Goal: Information Seeking & Learning: Learn about a topic

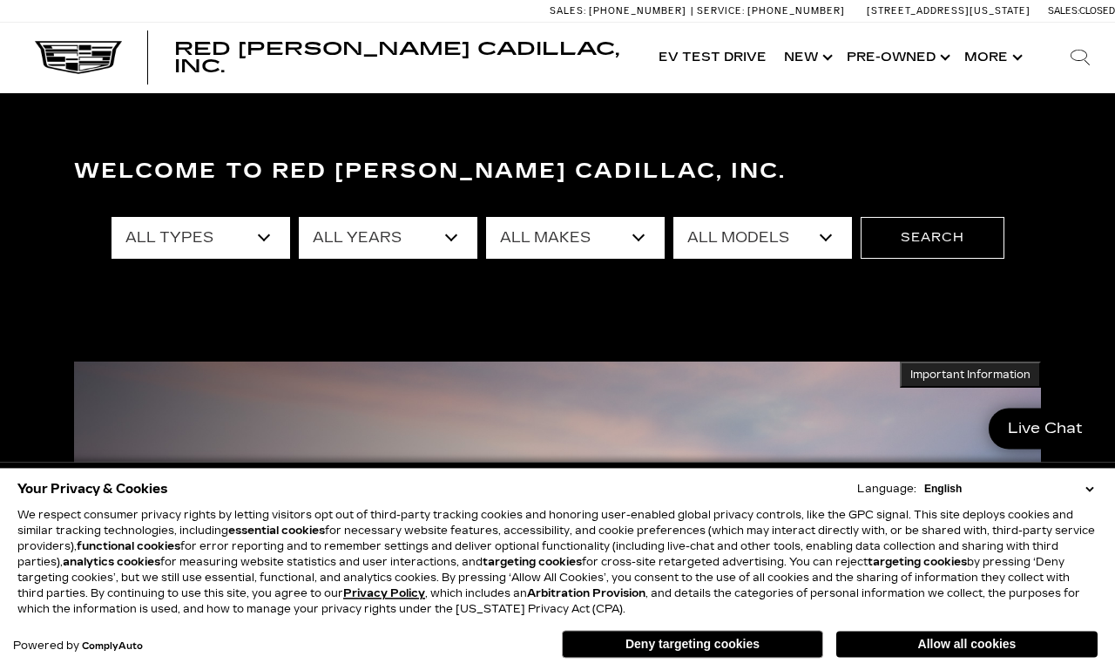
scroll to position [54, 0]
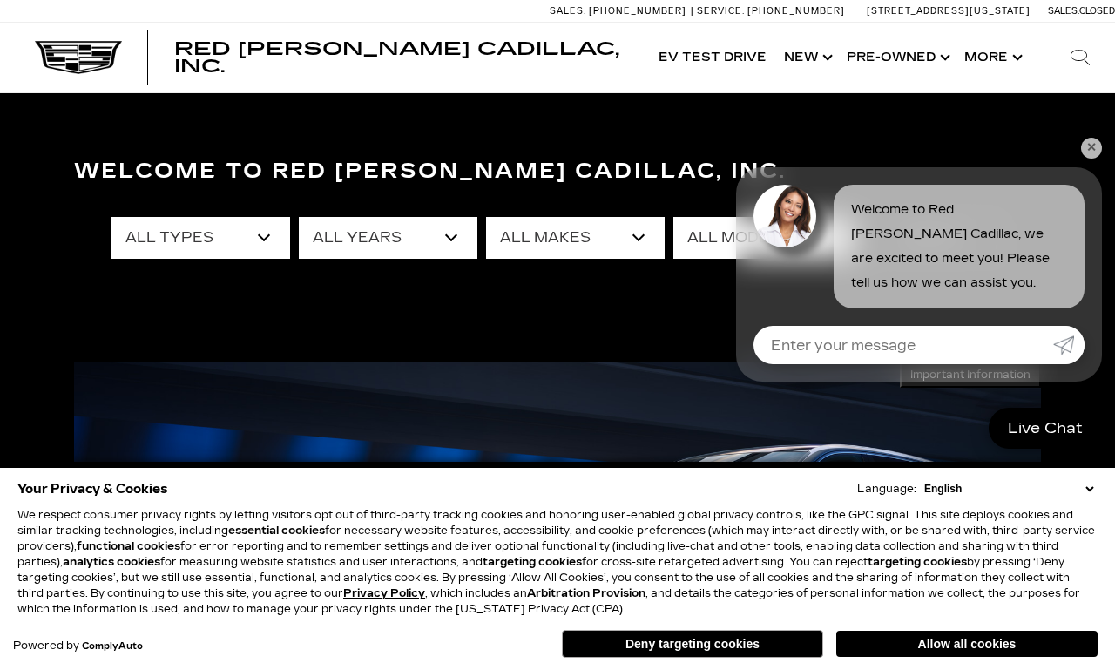
click at [1106, 146] on section "Welcome to Red [PERSON_NAME] Cadillac, Inc. All Types New Used Certified Used D…" at bounding box center [557, 278] width 1115 height 429
click at [1090, 147] on link "✕" at bounding box center [1091, 148] width 21 height 21
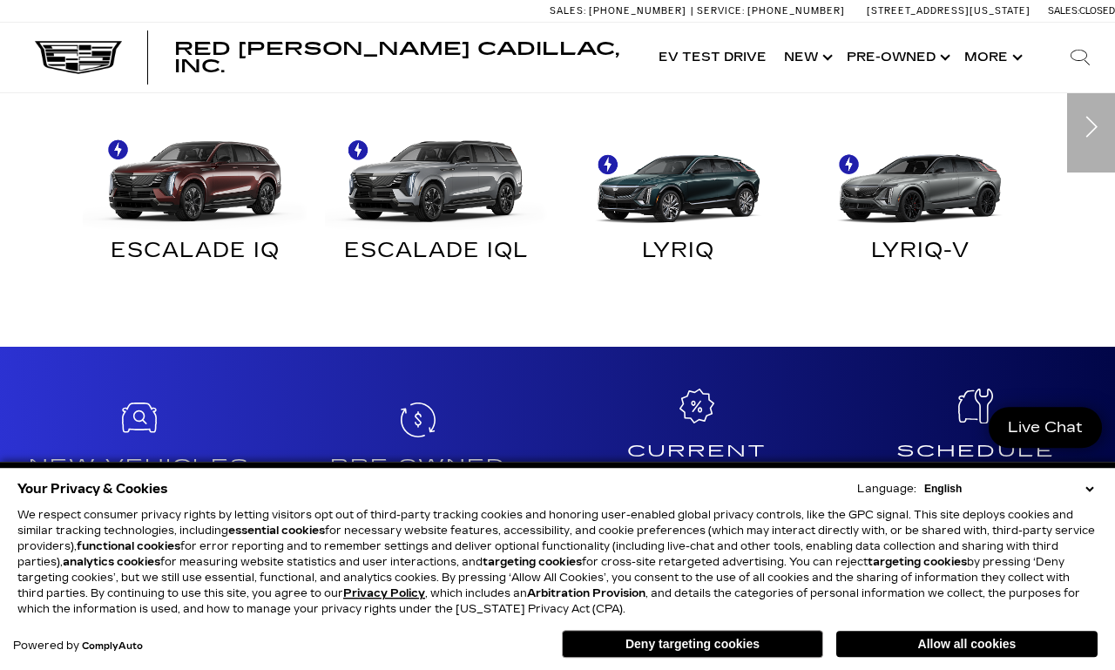
scroll to position [1103, 0]
click at [961, 657] on button "Allow all cookies" at bounding box center [967, 644] width 261 height 26
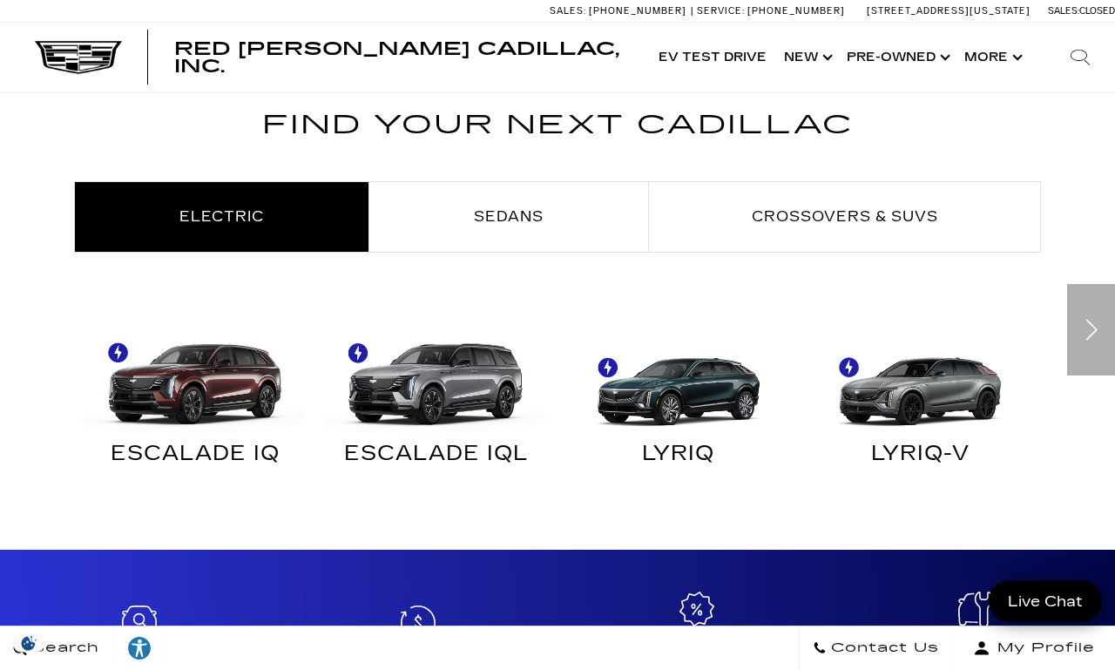
scroll to position [902, 0]
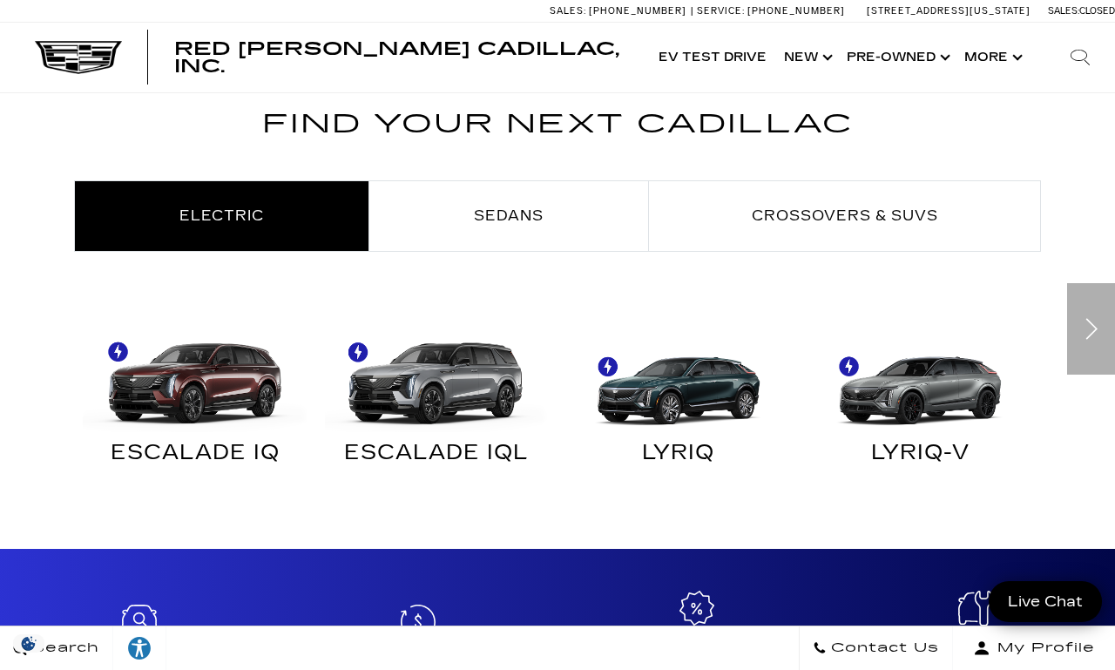
click at [529, 240] on link "Sedans" at bounding box center [508, 216] width 279 height 70
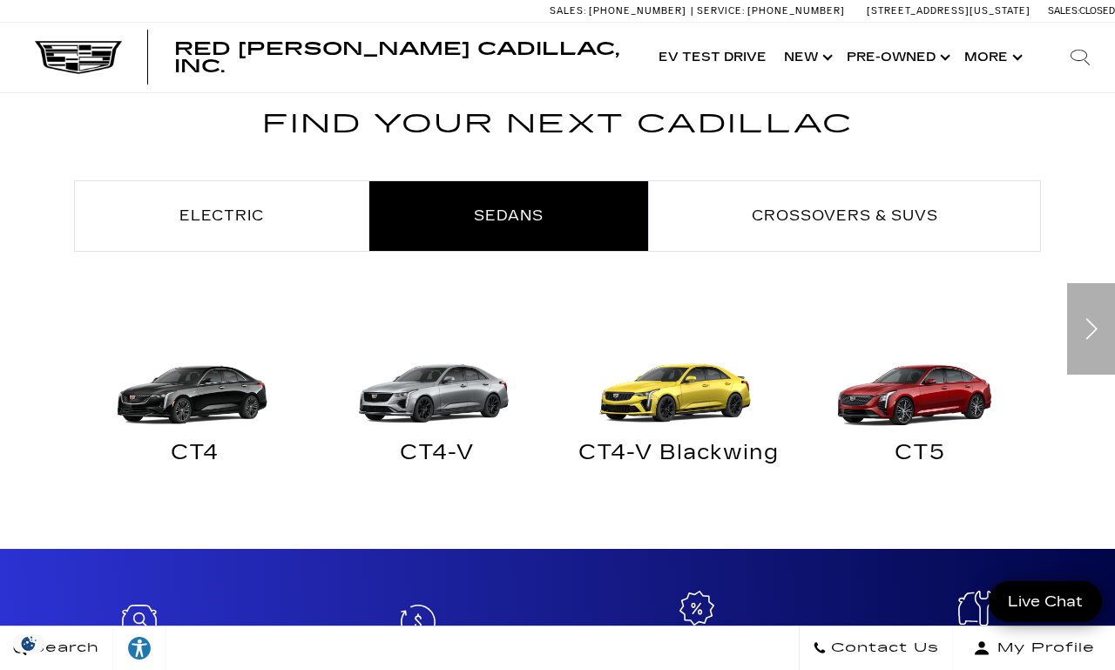
click at [676, 430] on img "Sedans" at bounding box center [678, 376] width 225 height 112
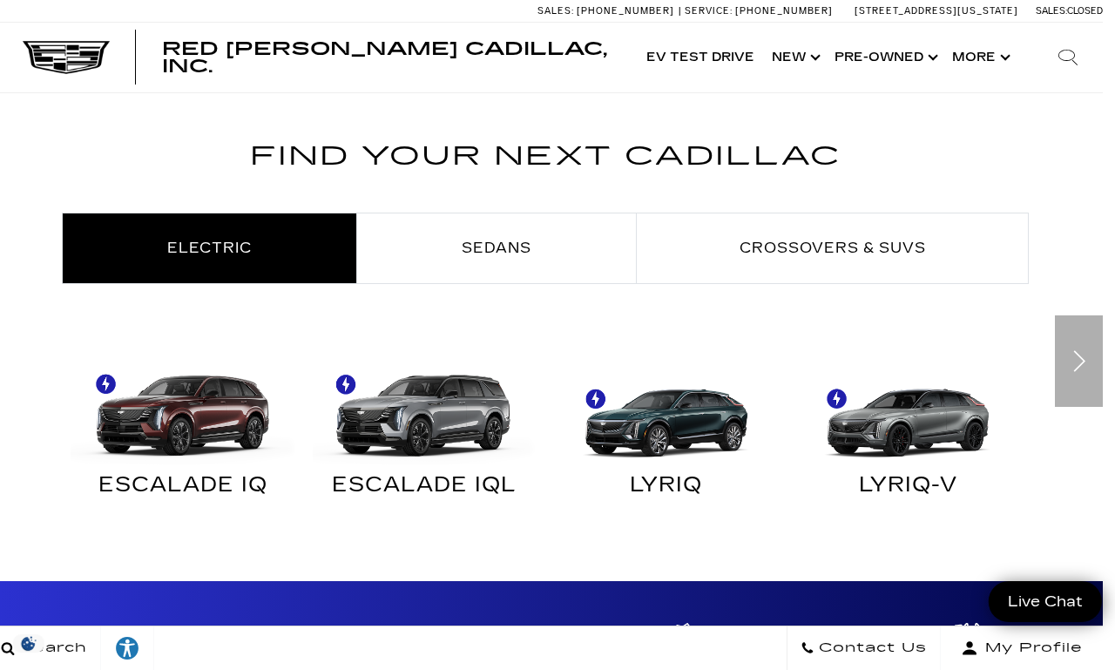
scroll to position [870, 13]
click at [559, 257] on link "Sedans" at bounding box center [495, 248] width 279 height 70
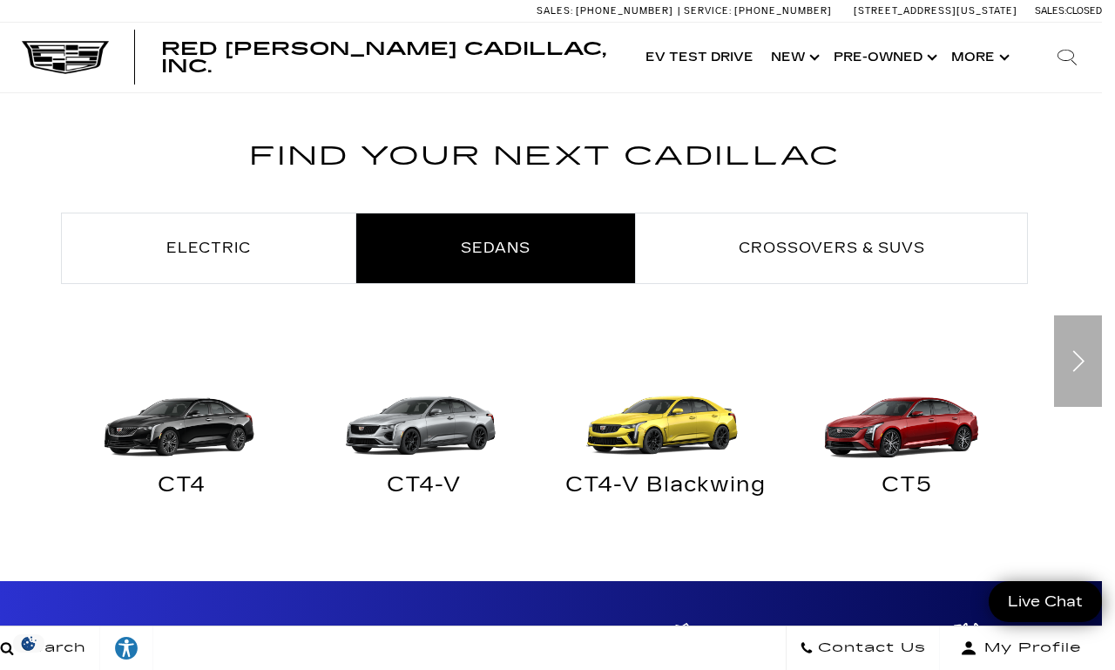
click at [434, 452] on img "Sedans" at bounding box center [424, 408] width 225 height 112
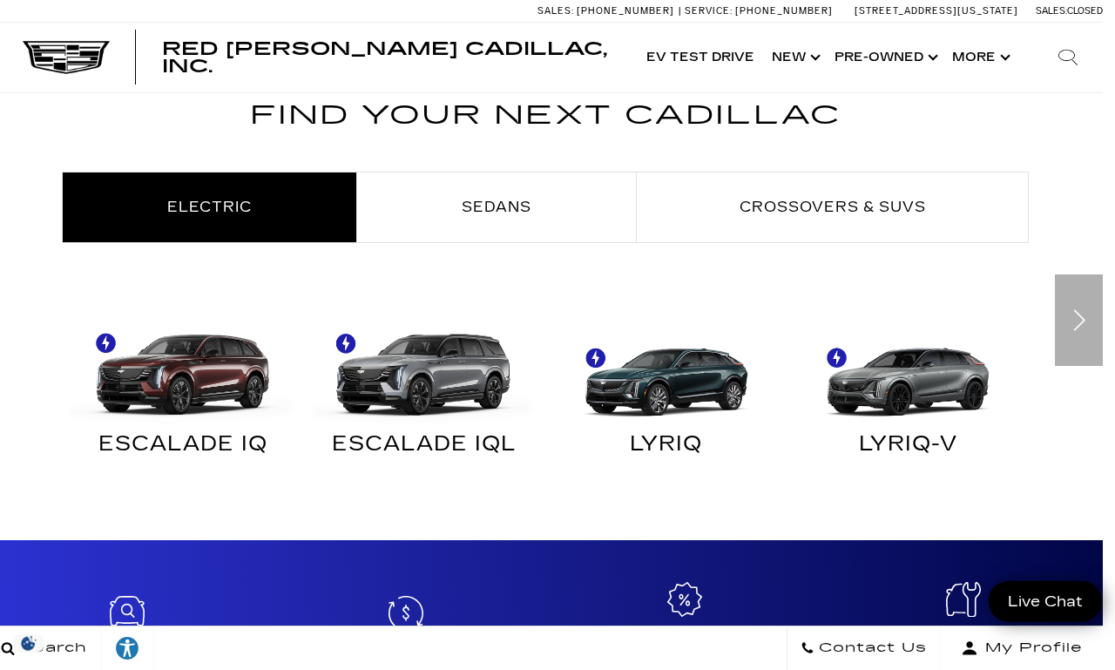
scroll to position [911, 13]
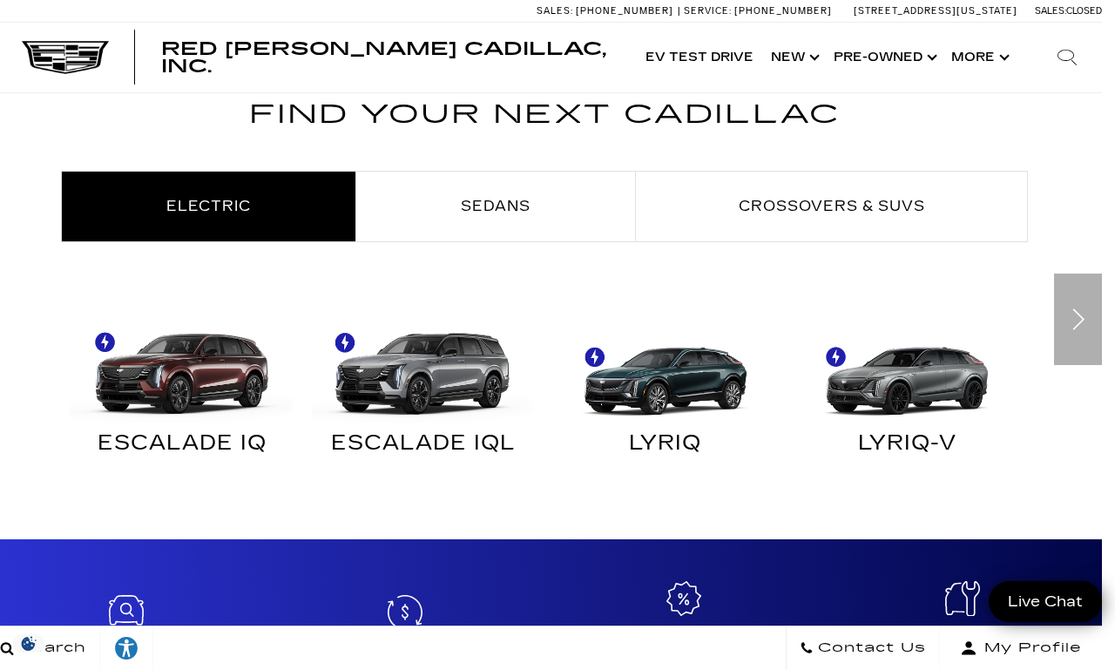
click at [565, 204] on link "Sedans" at bounding box center [495, 207] width 279 height 70
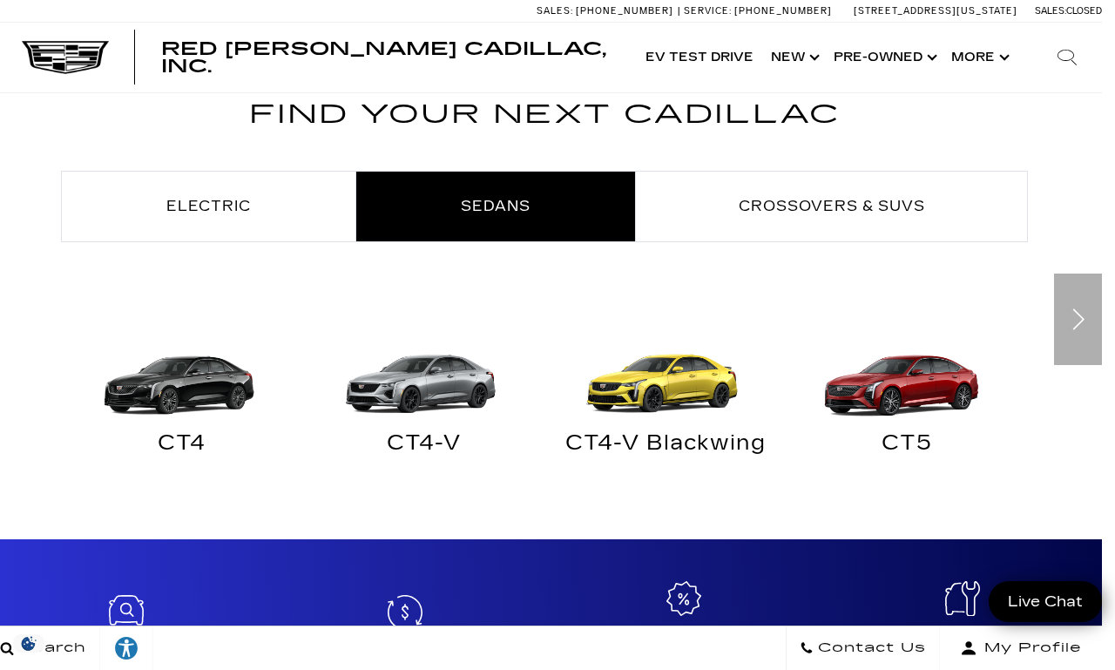
click at [216, 402] on img "Sedans" at bounding box center [182, 366] width 225 height 112
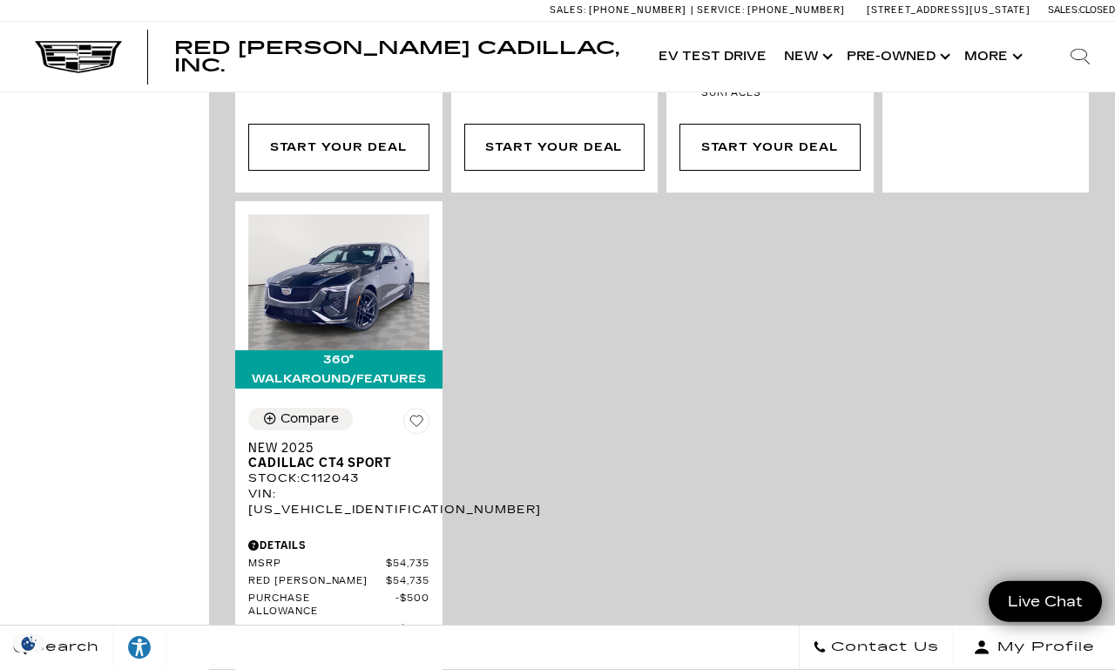
scroll to position [1946, 0]
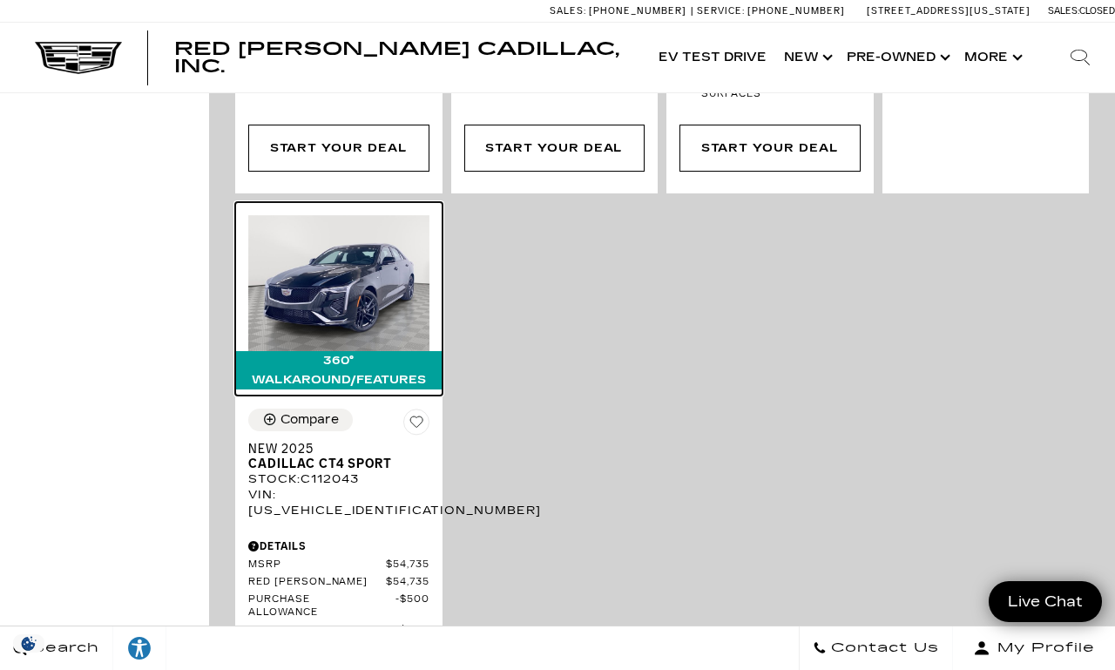
click at [376, 215] on img at bounding box center [338, 283] width 181 height 136
